Goal: Check status: Check status

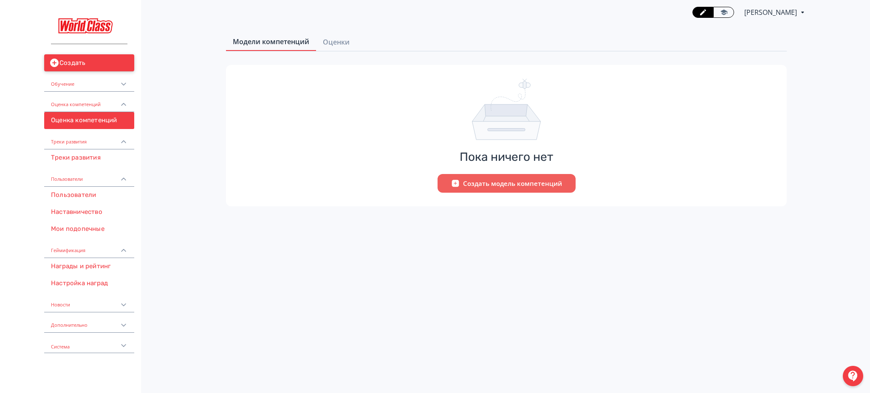
click at [85, 59] on button "Создать" at bounding box center [89, 62] width 90 height 17
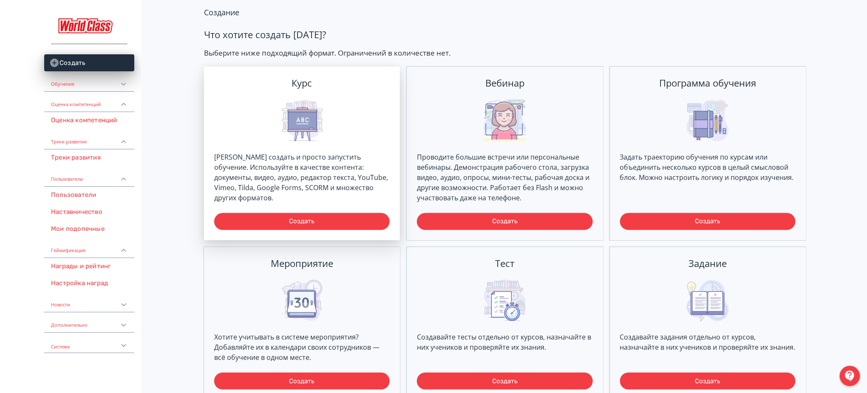
scroll to position [41, 0]
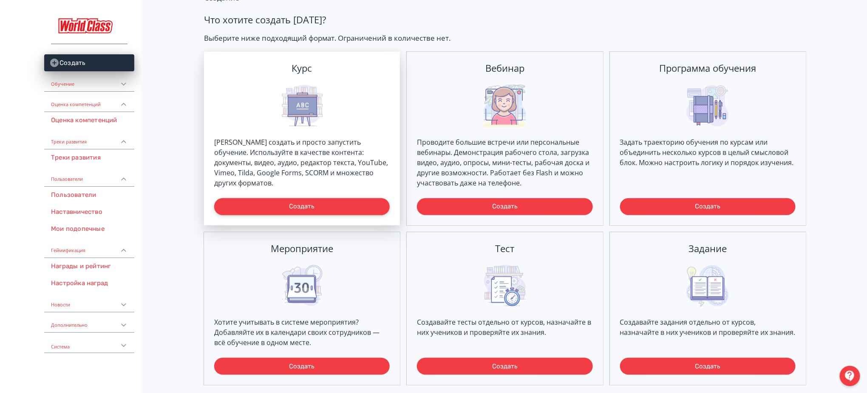
click at [301, 202] on button "Создать" at bounding box center [301, 206] width 175 height 17
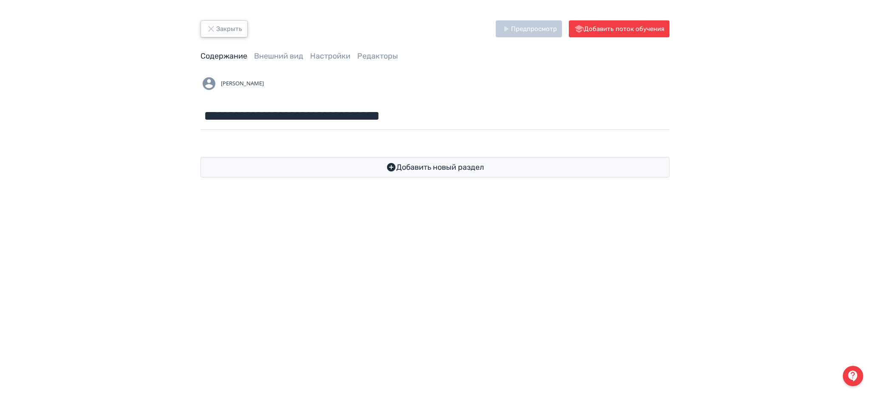
click at [242, 31] on button "Закрыть" at bounding box center [224, 28] width 47 height 17
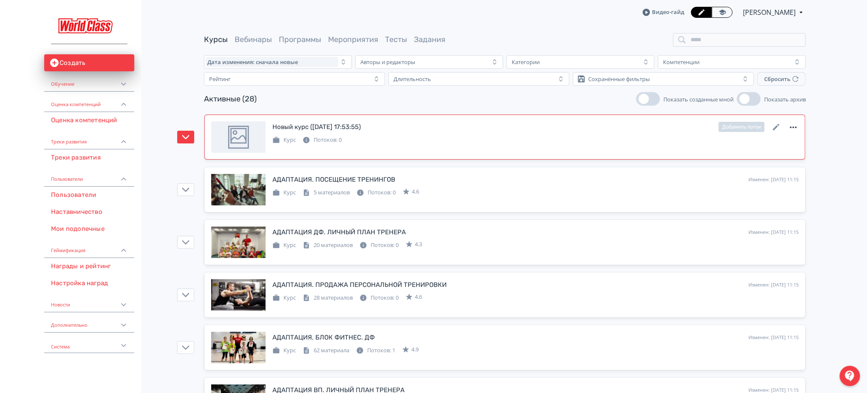
click at [791, 129] on icon at bounding box center [793, 127] width 10 height 10
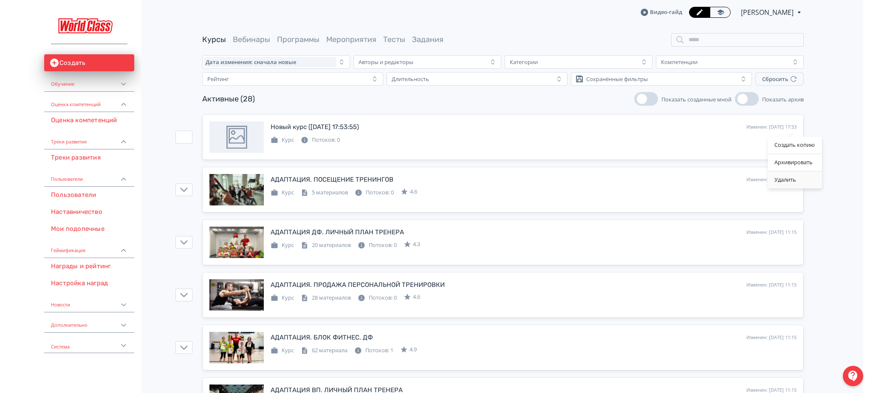
click at [780, 186] on div "Удалить" at bounding box center [795, 180] width 54 height 17
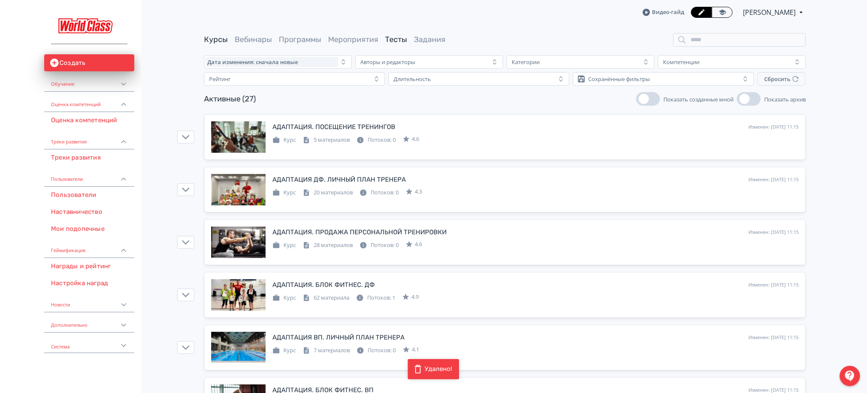
click at [403, 35] on link "Тесты" at bounding box center [396, 39] width 22 height 9
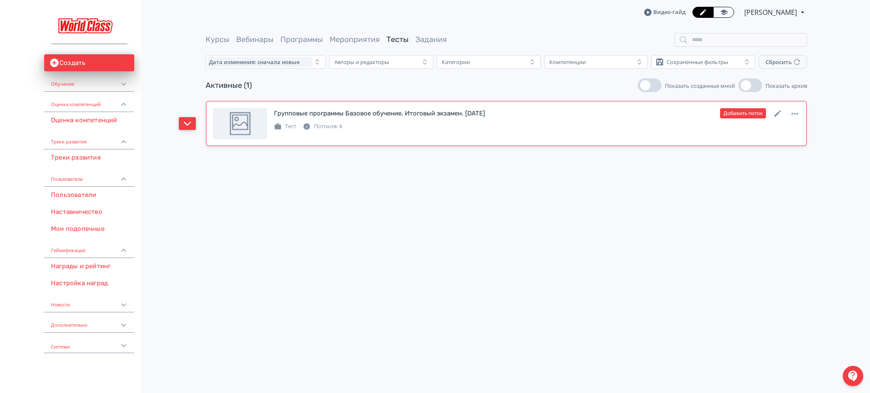
click at [182, 126] on button "button" at bounding box center [187, 123] width 17 height 13
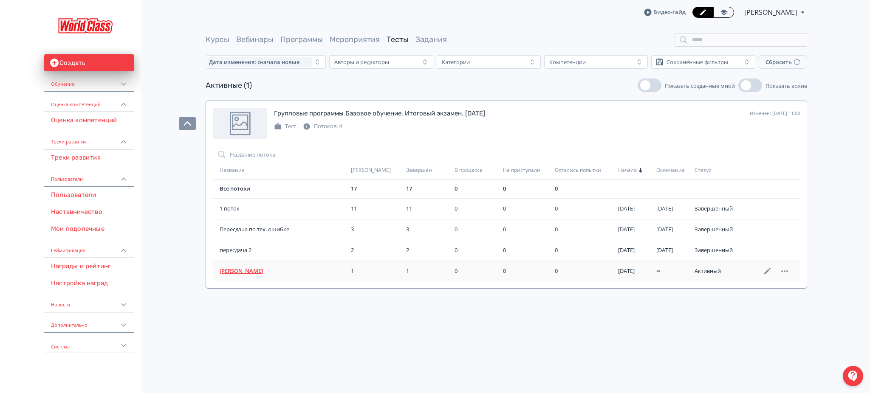
click at [229, 269] on span "[PERSON_NAME]" at bounding box center [282, 271] width 124 height 8
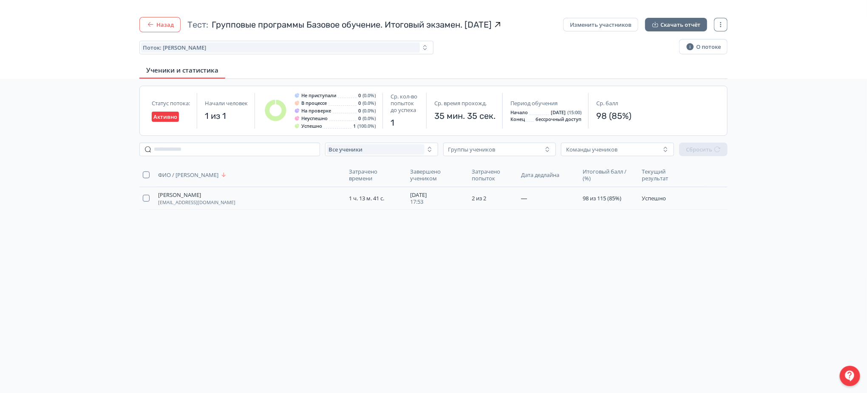
click at [169, 26] on button "Назад" at bounding box center [159, 24] width 41 height 15
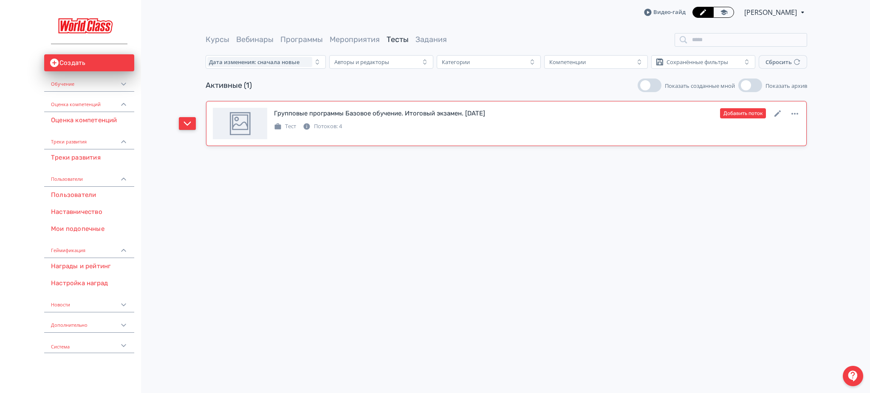
click at [189, 125] on icon "button" at bounding box center [188, 124] width 8 height 8
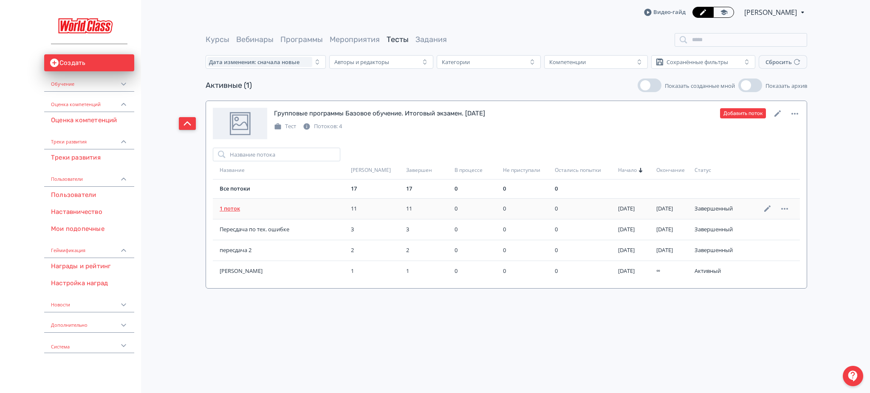
click at [223, 211] on span "1 поток" at bounding box center [282, 209] width 124 height 8
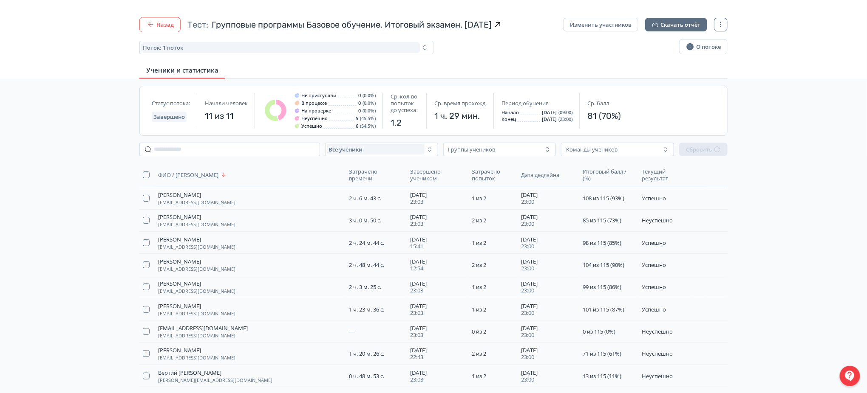
click at [165, 23] on button "Назад" at bounding box center [159, 24] width 41 height 15
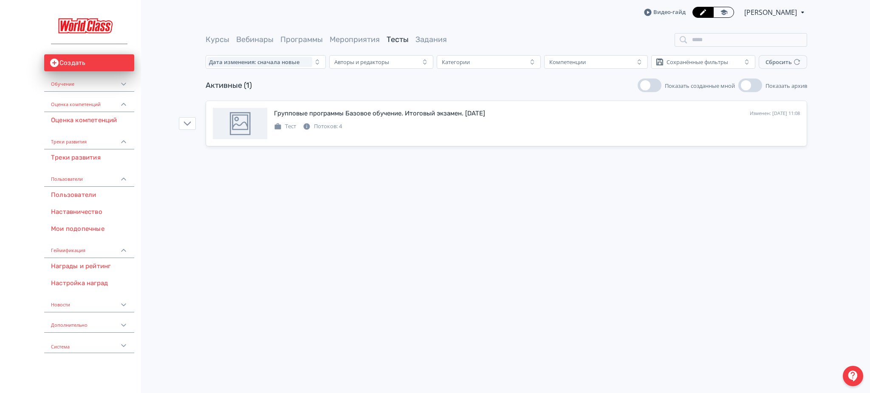
click at [110, 21] on img at bounding box center [89, 24] width 76 height 39
